Goal: Information Seeking & Learning: Learn about a topic

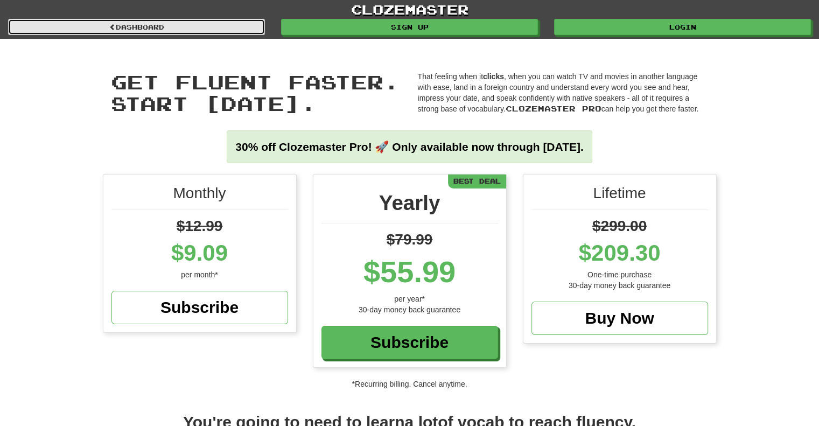
click at [227, 32] on link "Dashboard" at bounding box center [136, 27] width 257 height 16
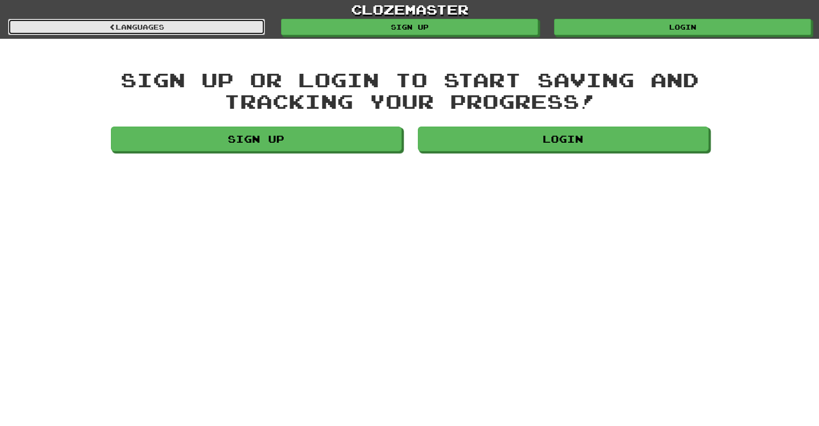
click at [179, 22] on link "Languages" at bounding box center [136, 27] width 257 height 16
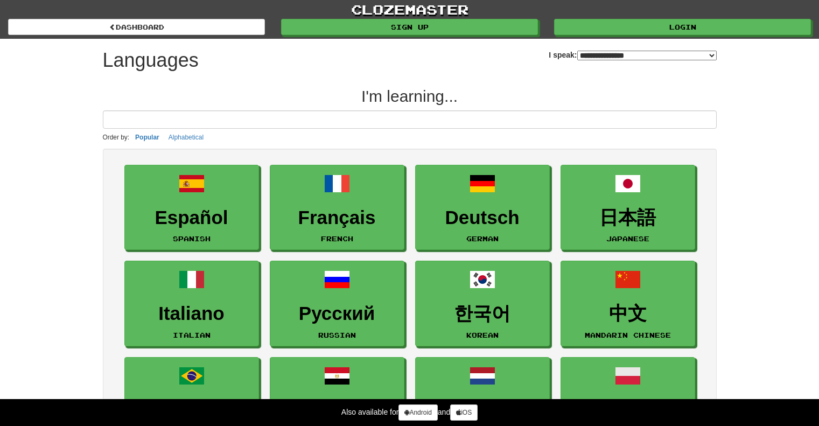
select select "*******"
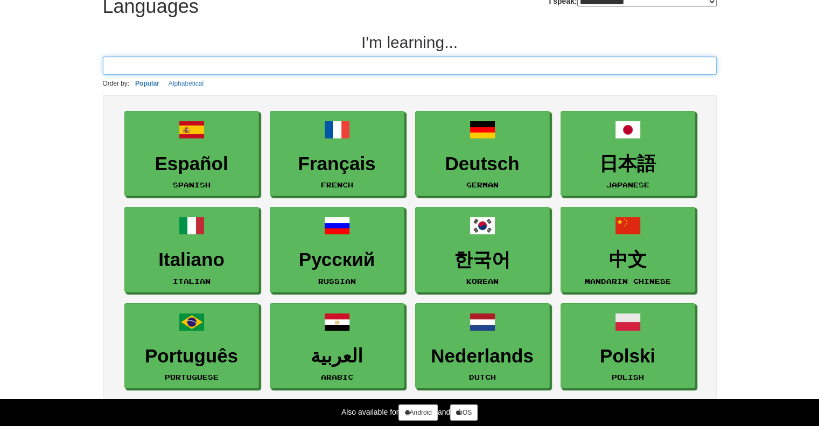
scroll to position [108, 0]
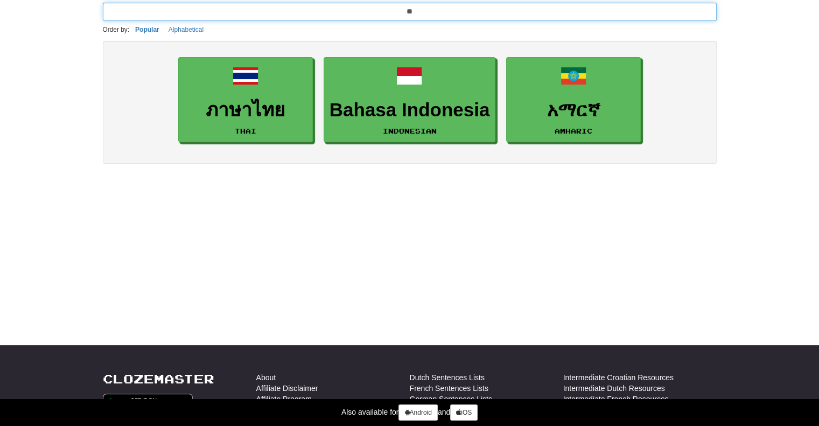
type input "*"
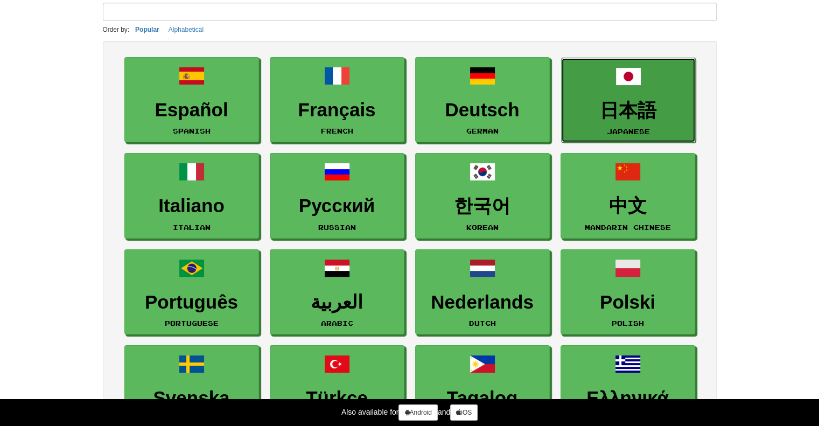
drag, startPoint x: 612, startPoint y: 120, endPoint x: 614, endPoint y: 135, distance: 15.2
click at [612, 120] on link "日本語 Japanese" at bounding box center [628, 101] width 135 height 86
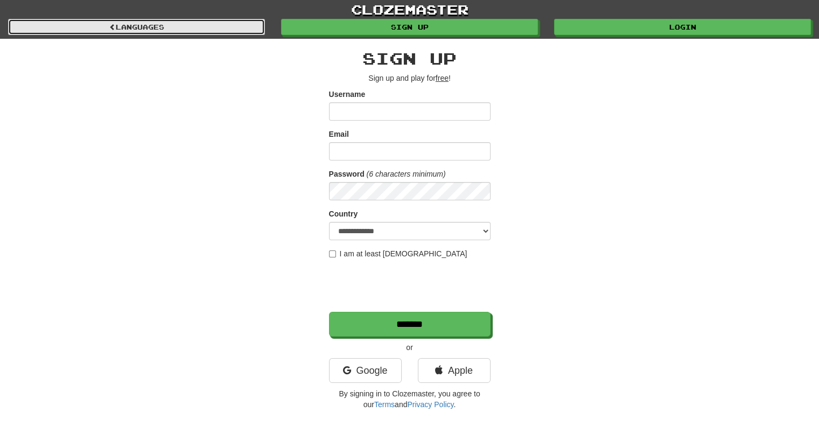
click at [41, 23] on link "Languages" at bounding box center [136, 27] width 257 height 16
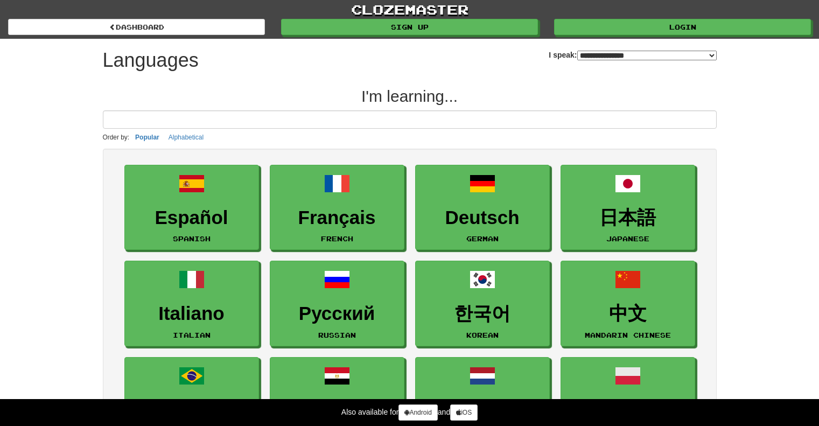
select select "*******"
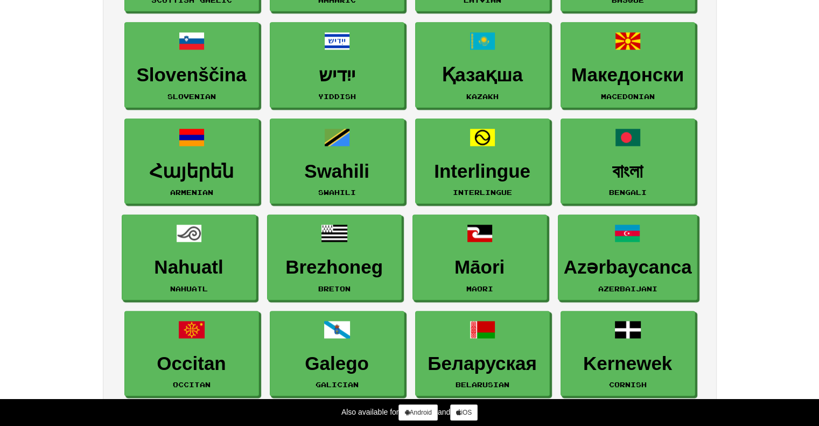
scroll to position [1454, 0]
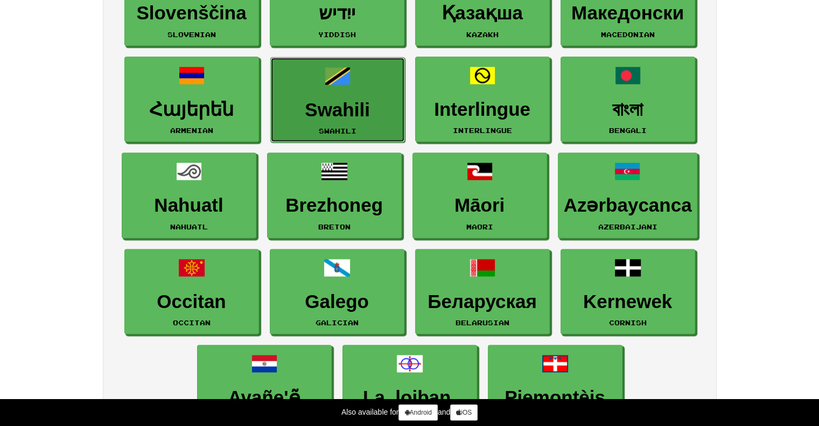
click at [311, 115] on h3 "Swahili" at bounding box center [337, 110] width 123 height 21
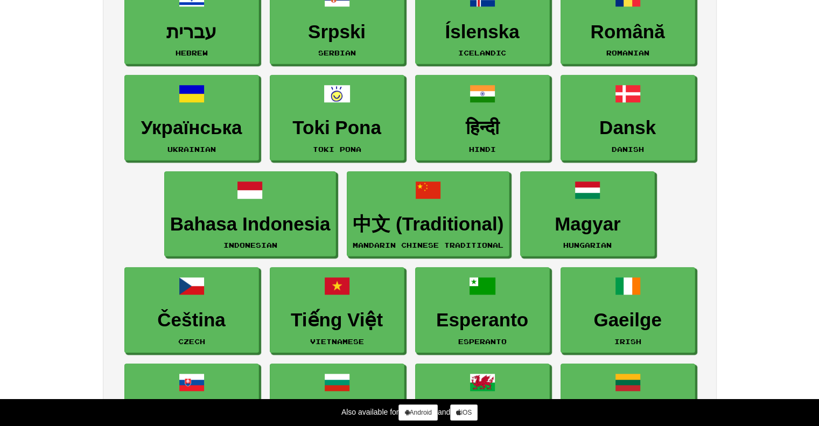
scroll to position [666, 0]
